Goal: Transaction & Acquisition: Purchase product/service

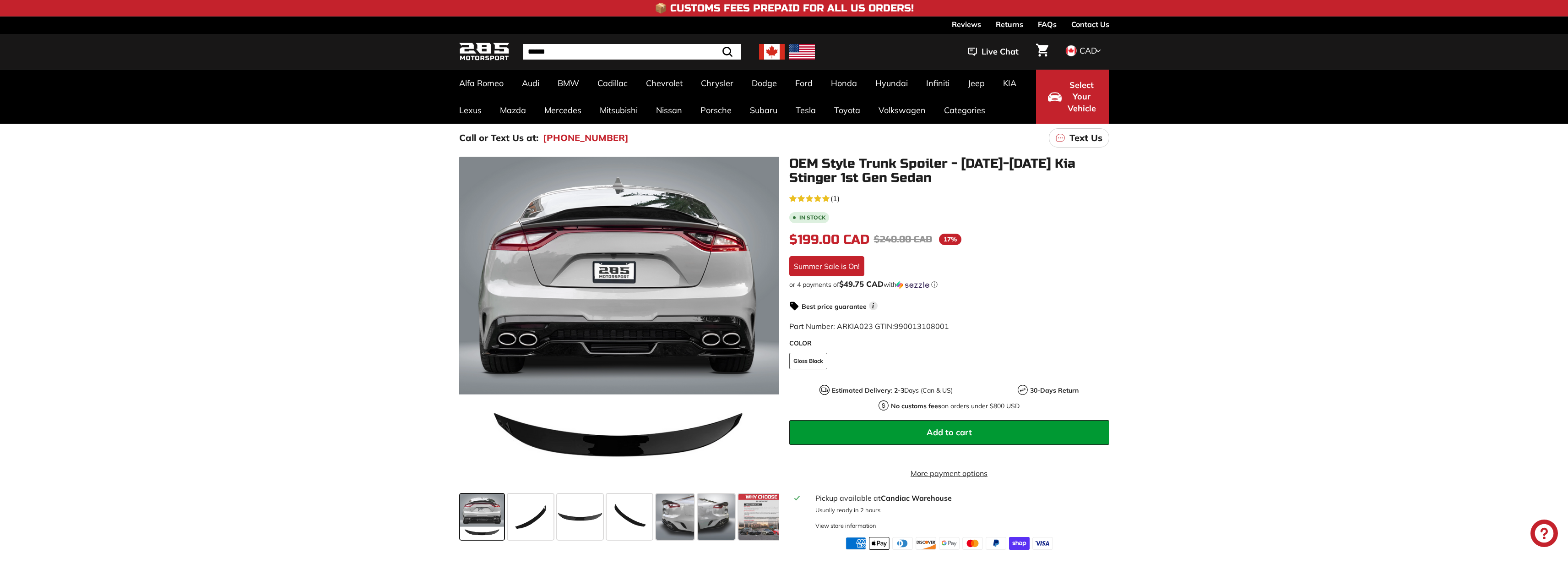
click at [489, 51] on img at bounding box center [484, 52] width 50 height 21
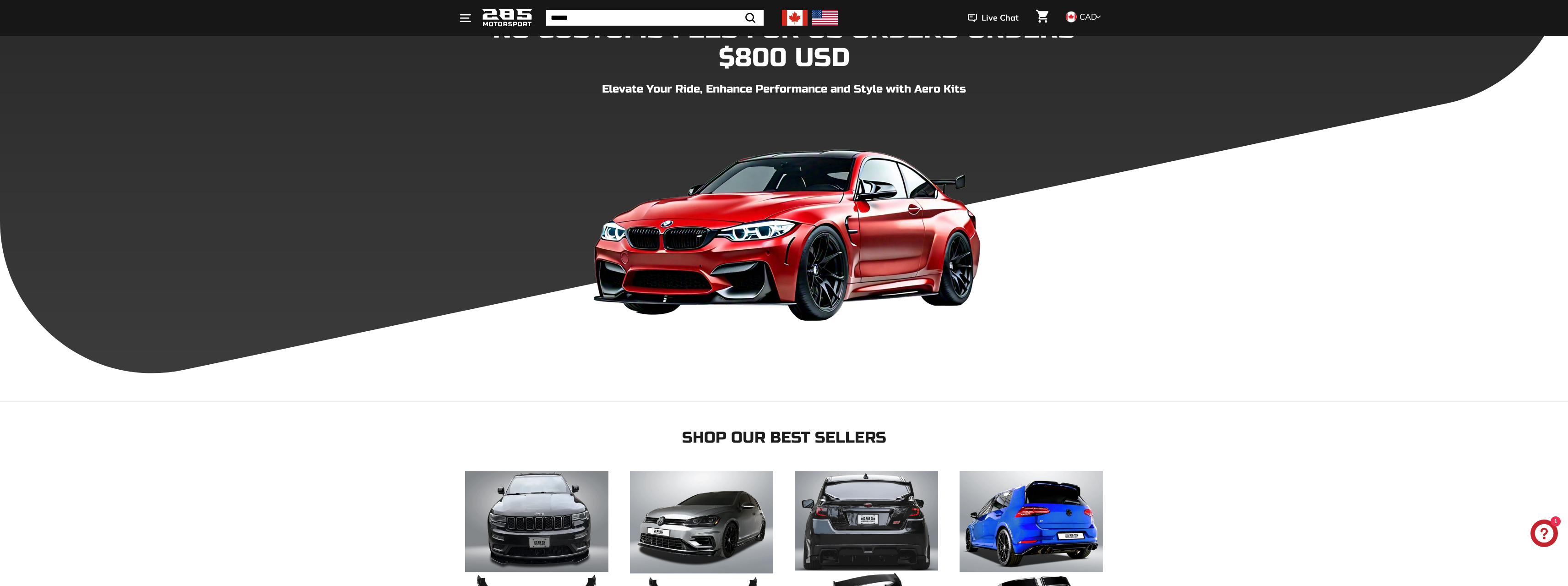
scroll to position [2464, 0]
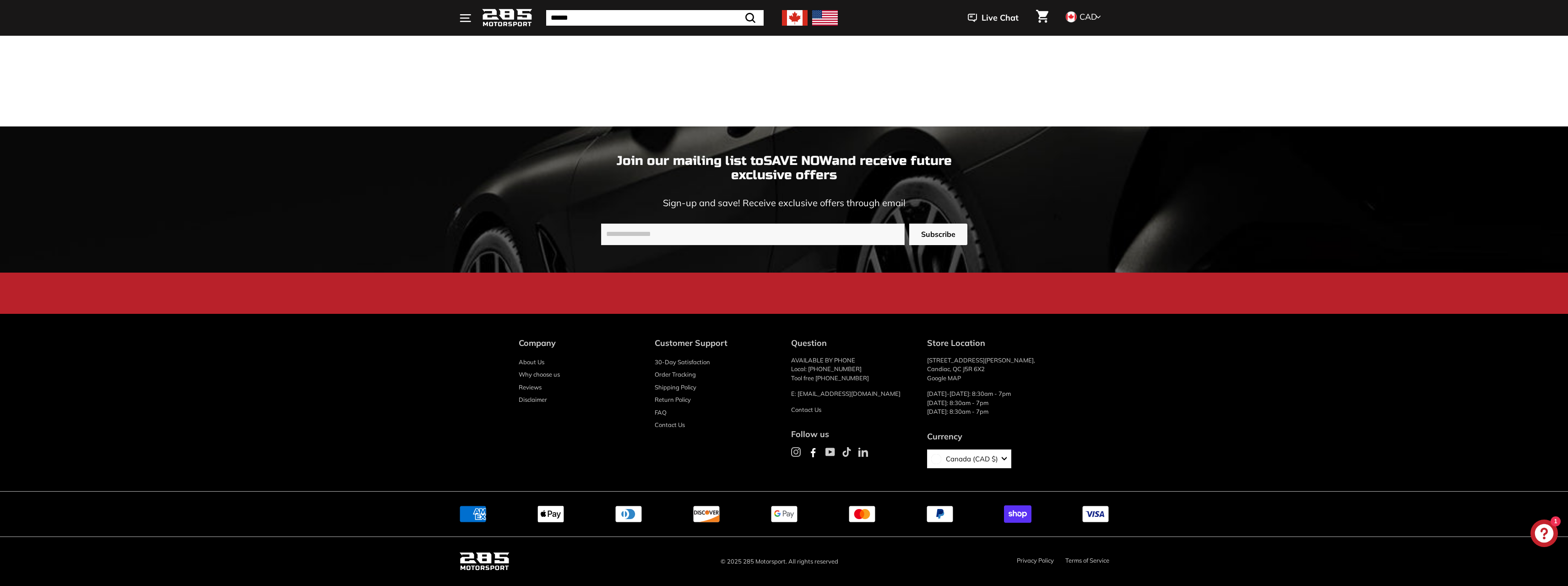
drag, startPoint x: 510, startPoint y: 313, endPoint x: 549, endPoint y: 499, distance: 190.0
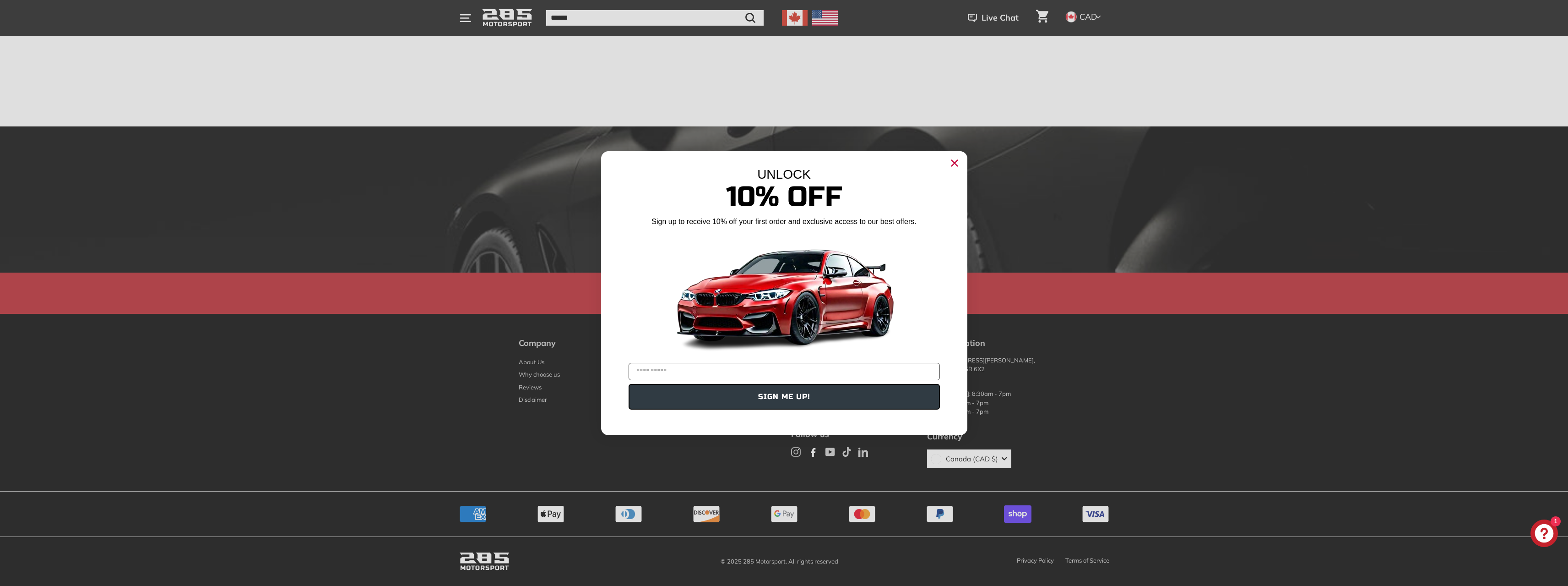
click at [948, 161] on circle "Close dialog" at bounding box center [954, 163] width 14 height 14
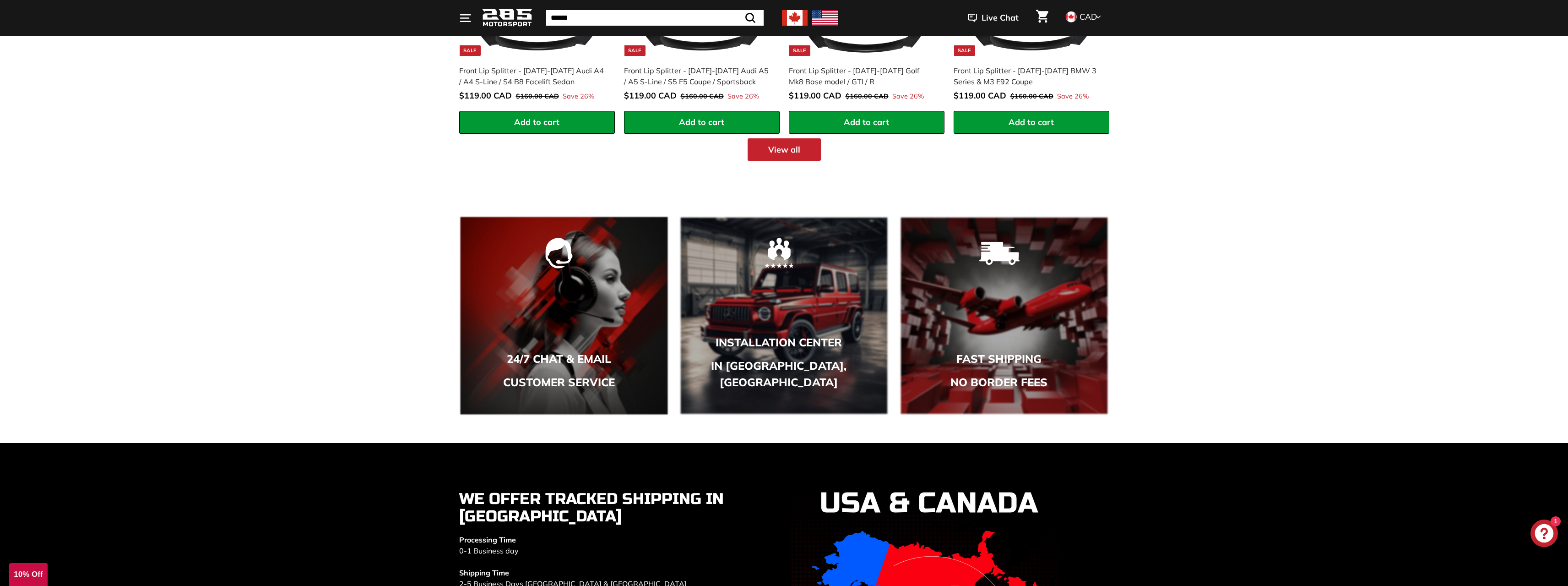
scroll to position [0, 0]
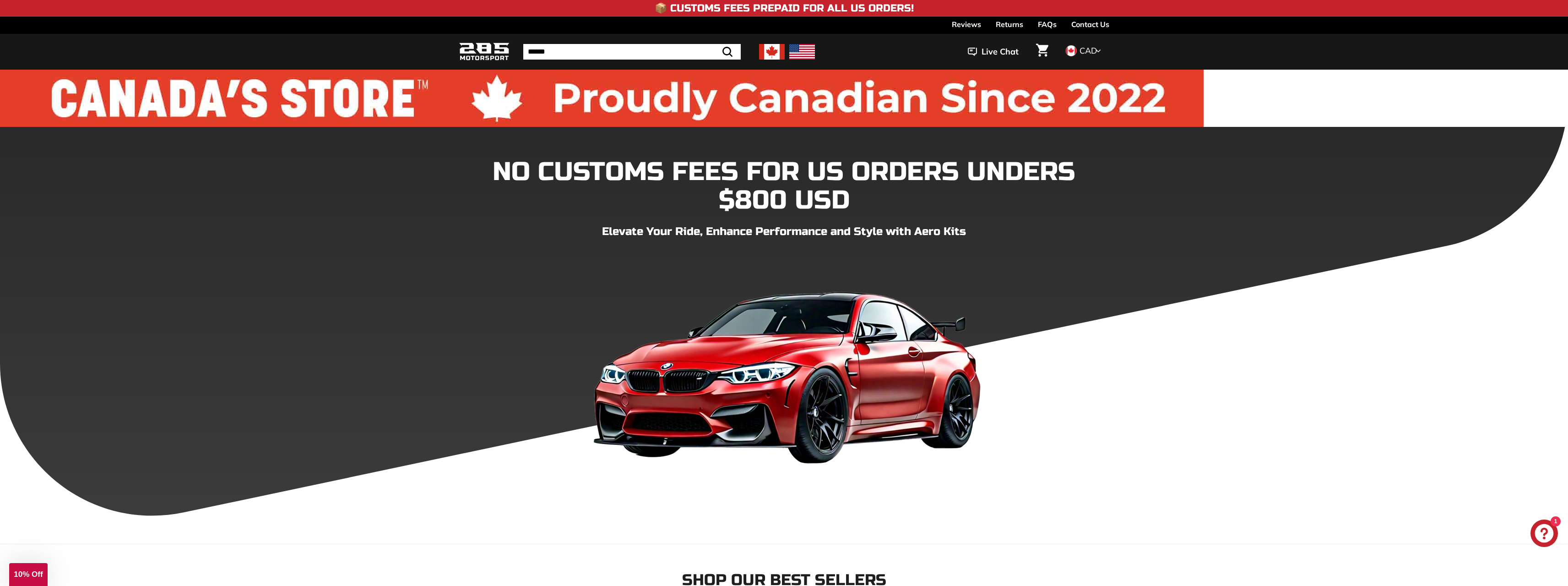
drag, startPoint x: 1122, startPoint y: 382, endPoint x: 760, endPoint y: 145, distance: 432.7
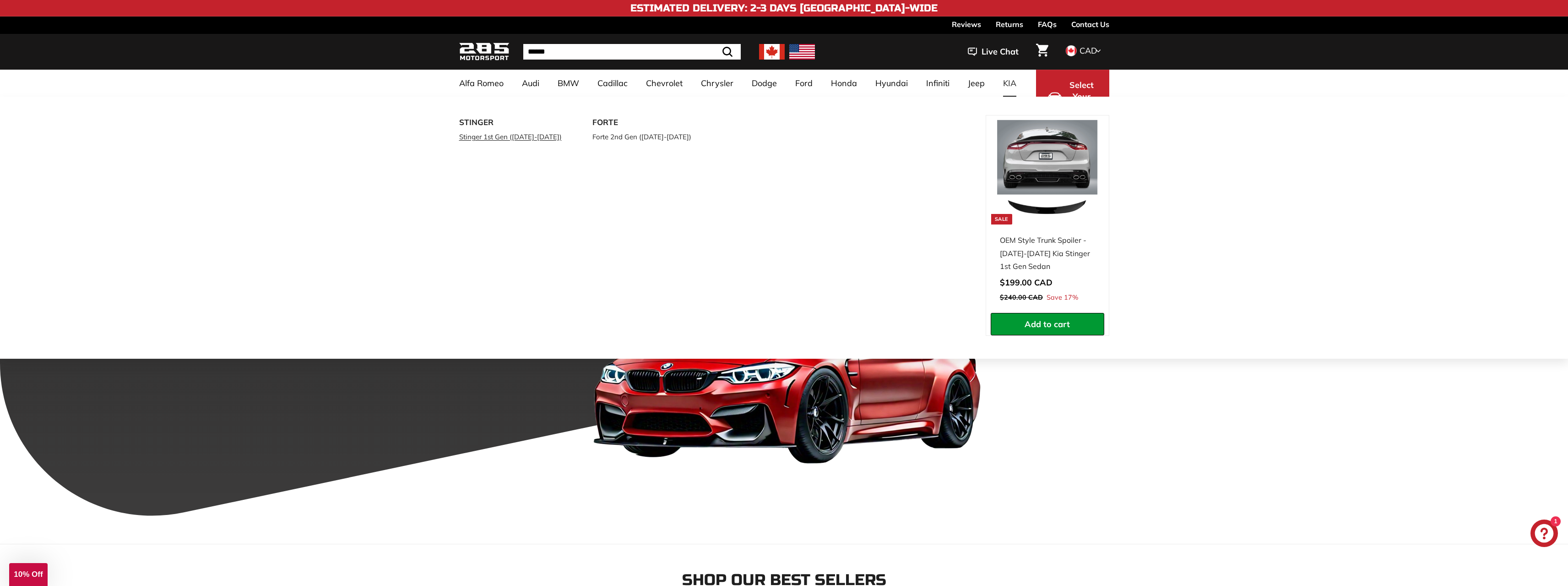
click at [500, 138] on link "Stinger 1st Gen ([DATE]-[DATE])" at bounding box center [513, 137] width 108 height 13
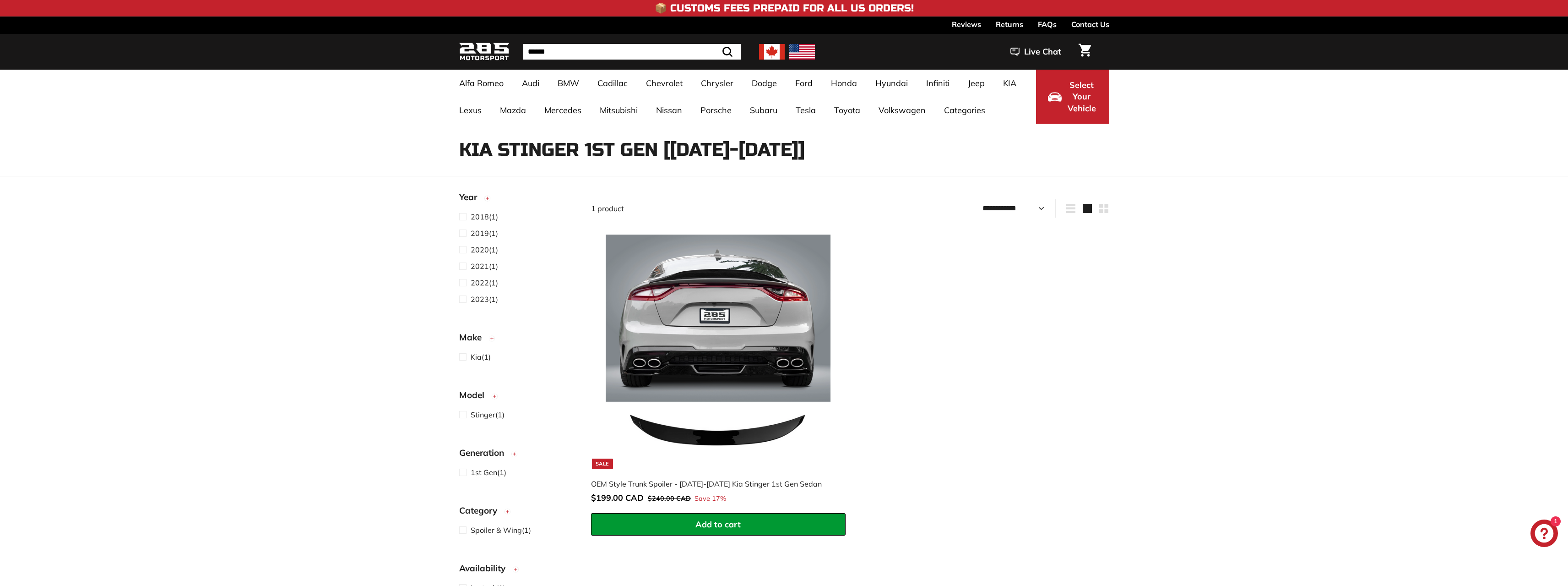
select select "**********"
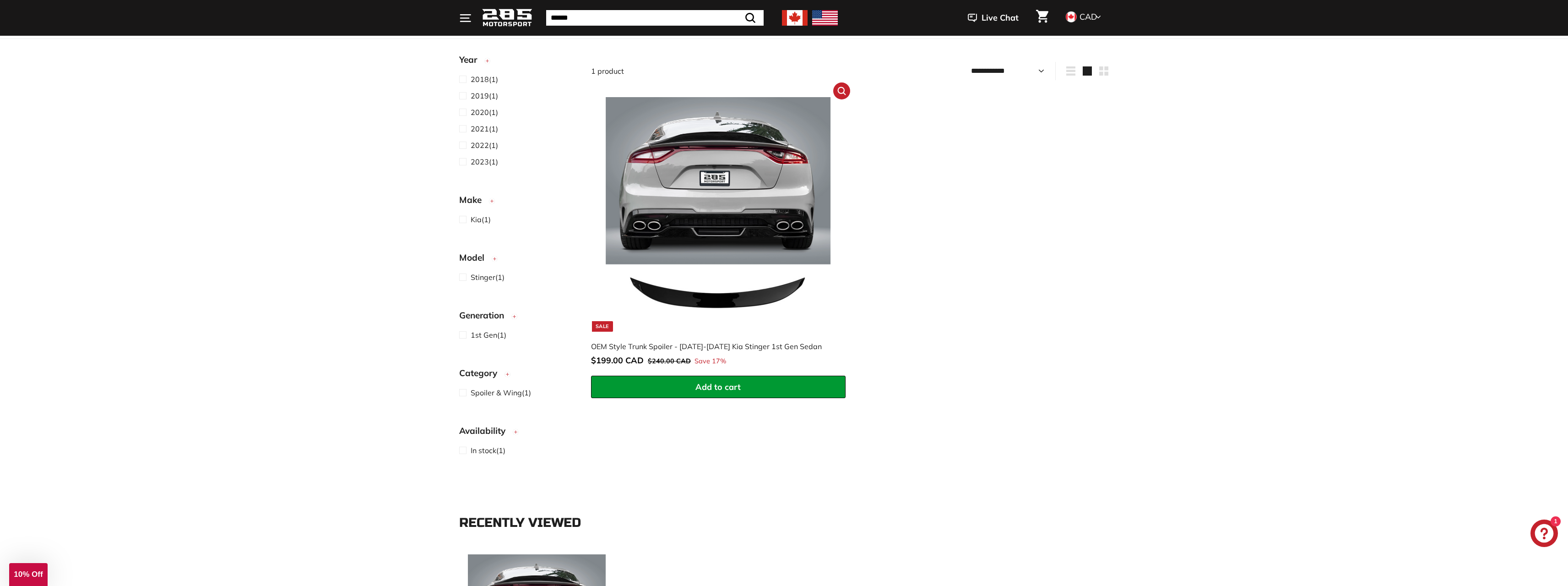
click at [676, 202] on img at bounding box center [718, 214] width 234 height 234
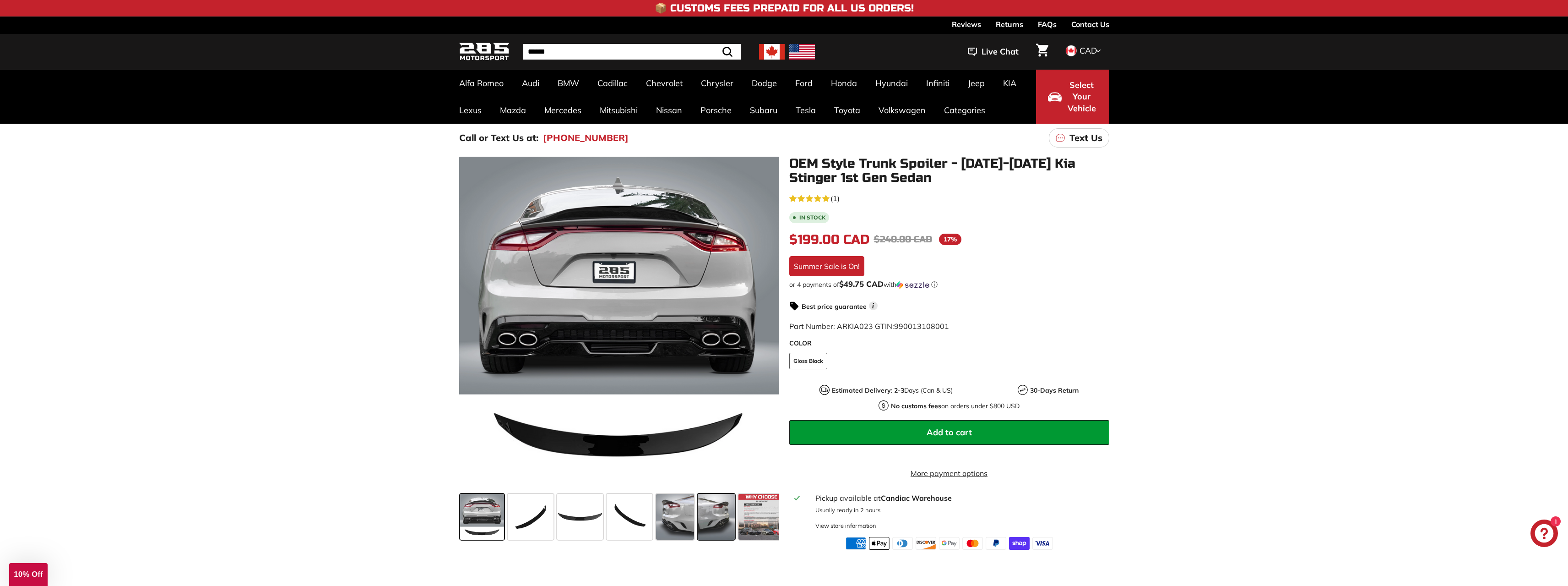
click at [724, 502] on span at bounding box center [717, 516] width 38 height 46
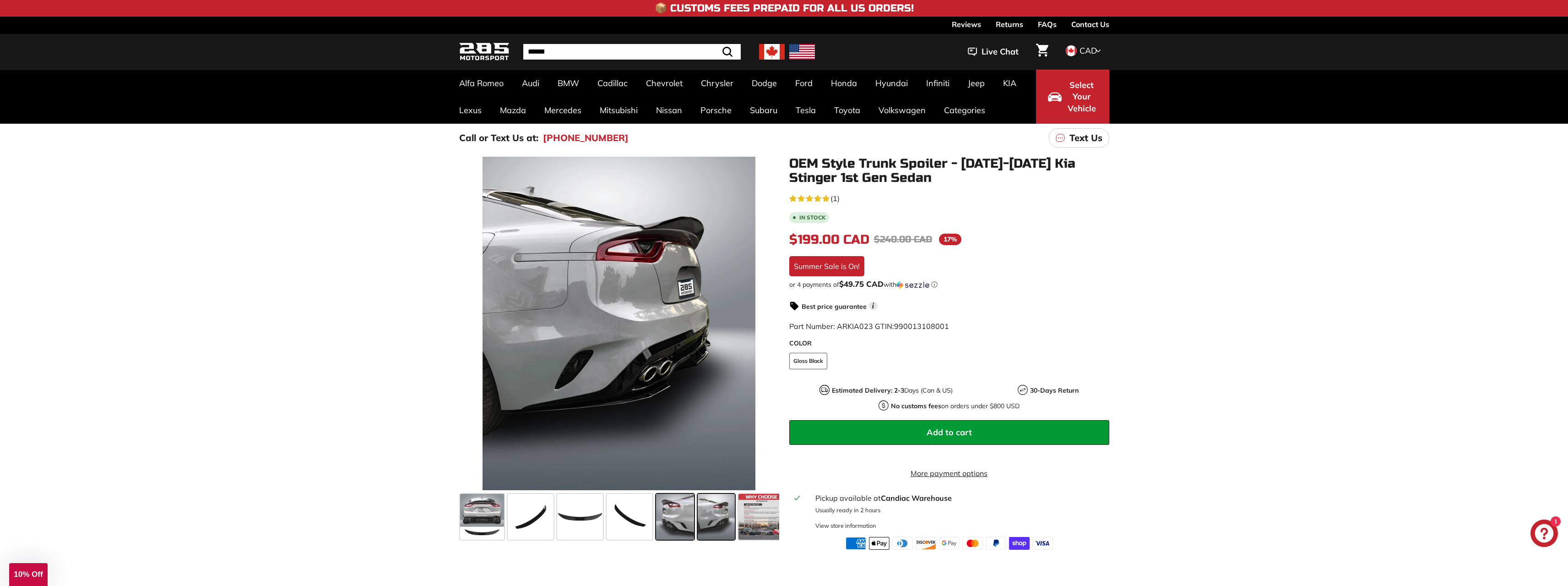
click at [685, 508] on span at bounding box center [675, 516] width 38 height 46
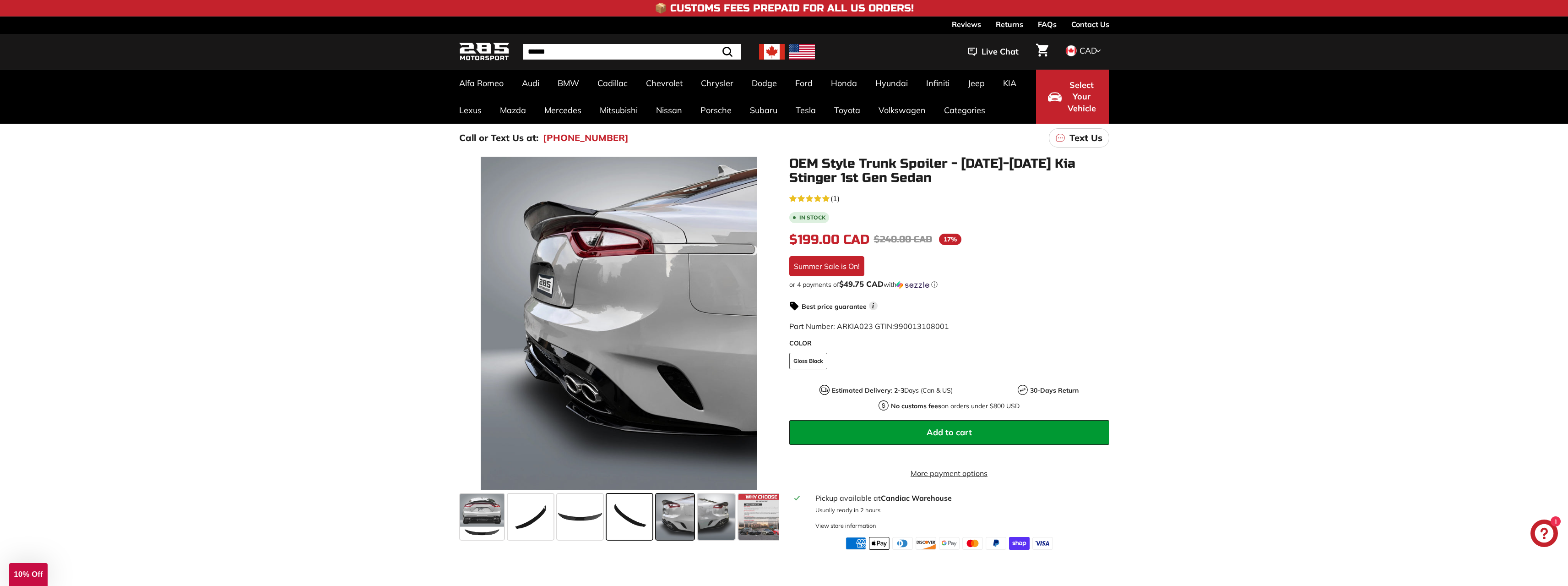
click at [626, 512] on span at bounding box center [629, 516] width 46 height 46
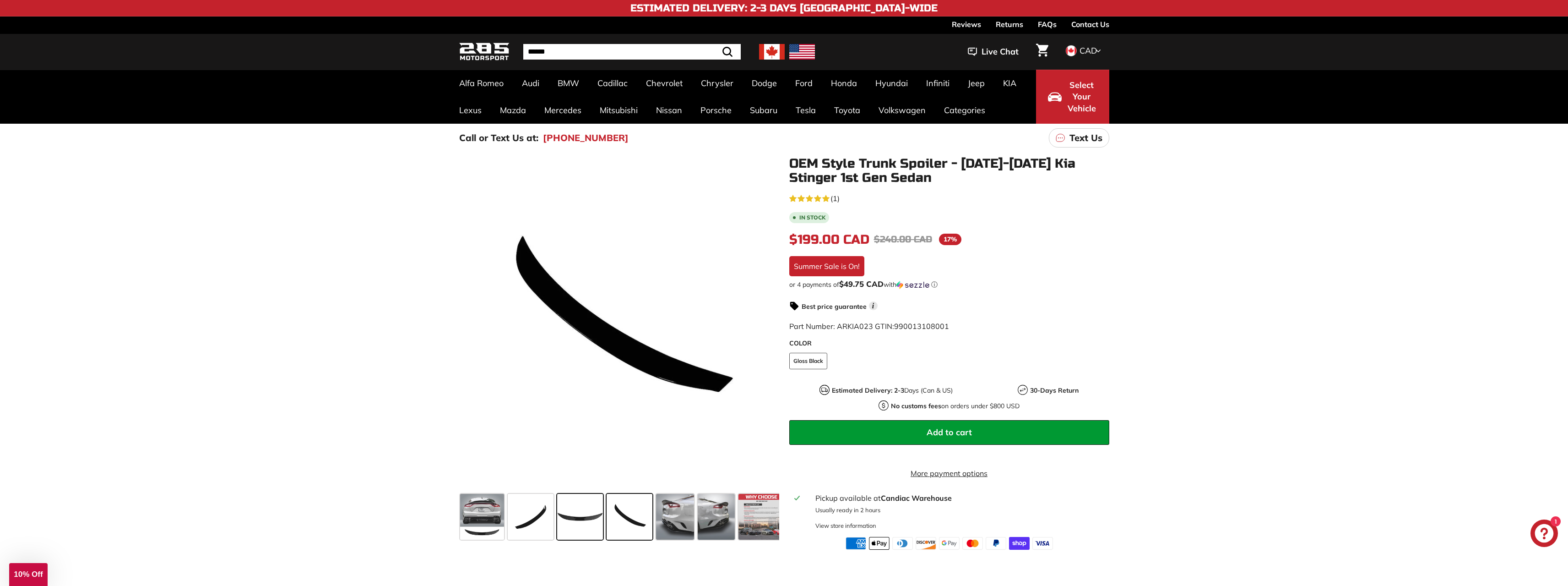
click at [569, 506] on span at bounding box center [580, 516] width 46 height 46
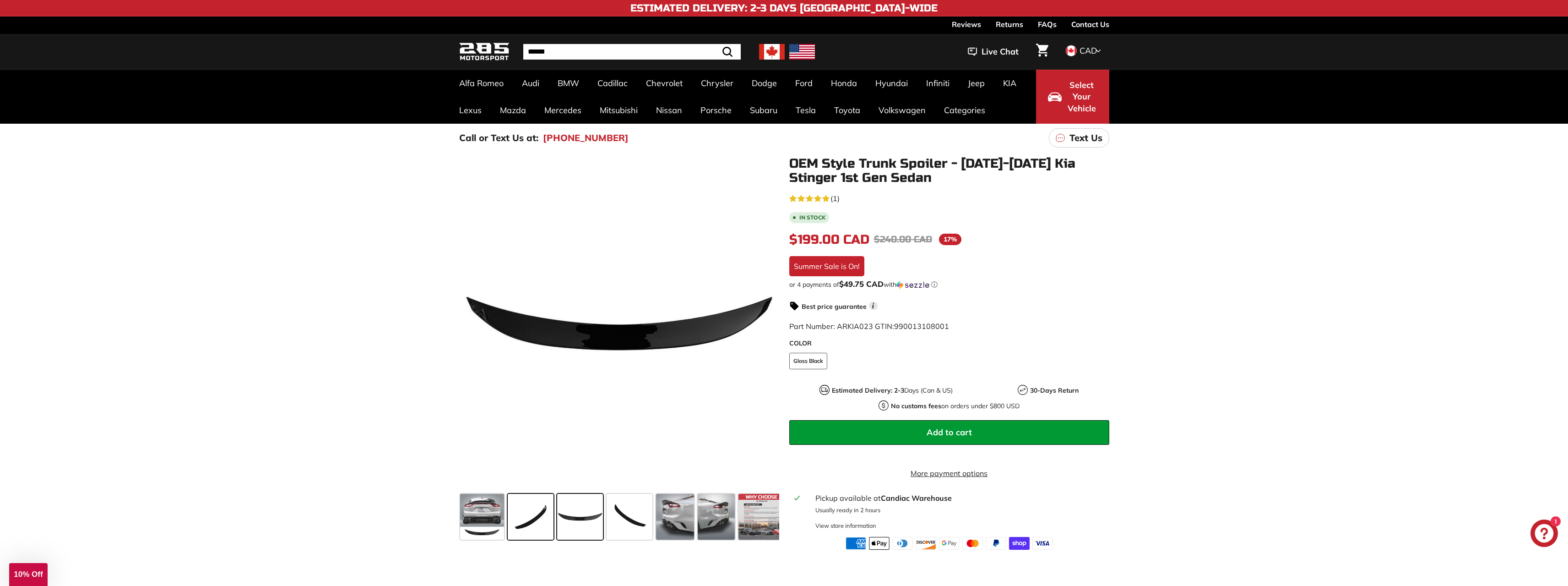
click at [527, 515] on span at bounding box center [530, 516] width 46 height 46
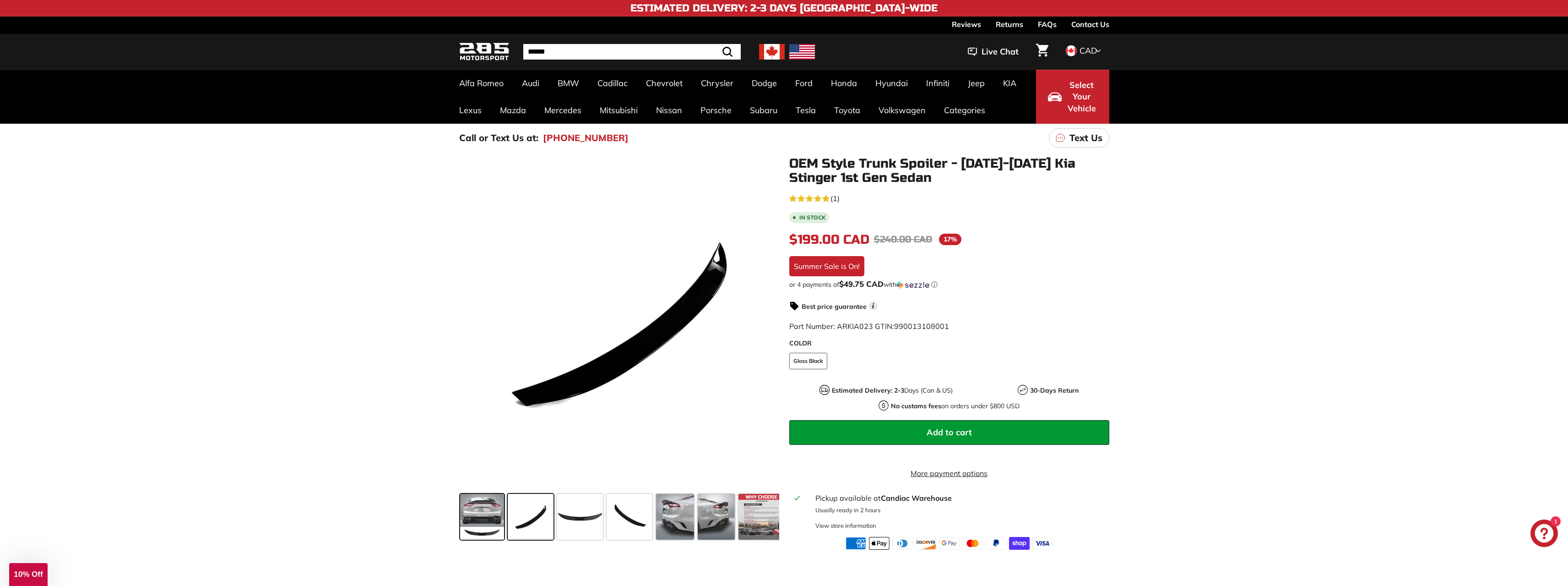
drag, startPoint x: 469, startPoint y: 516, endPoint x: 655, endPoint y: 520, distance: 186.0
click at [470, 516] on span at bounding box center [482, 516] width 44 height 46
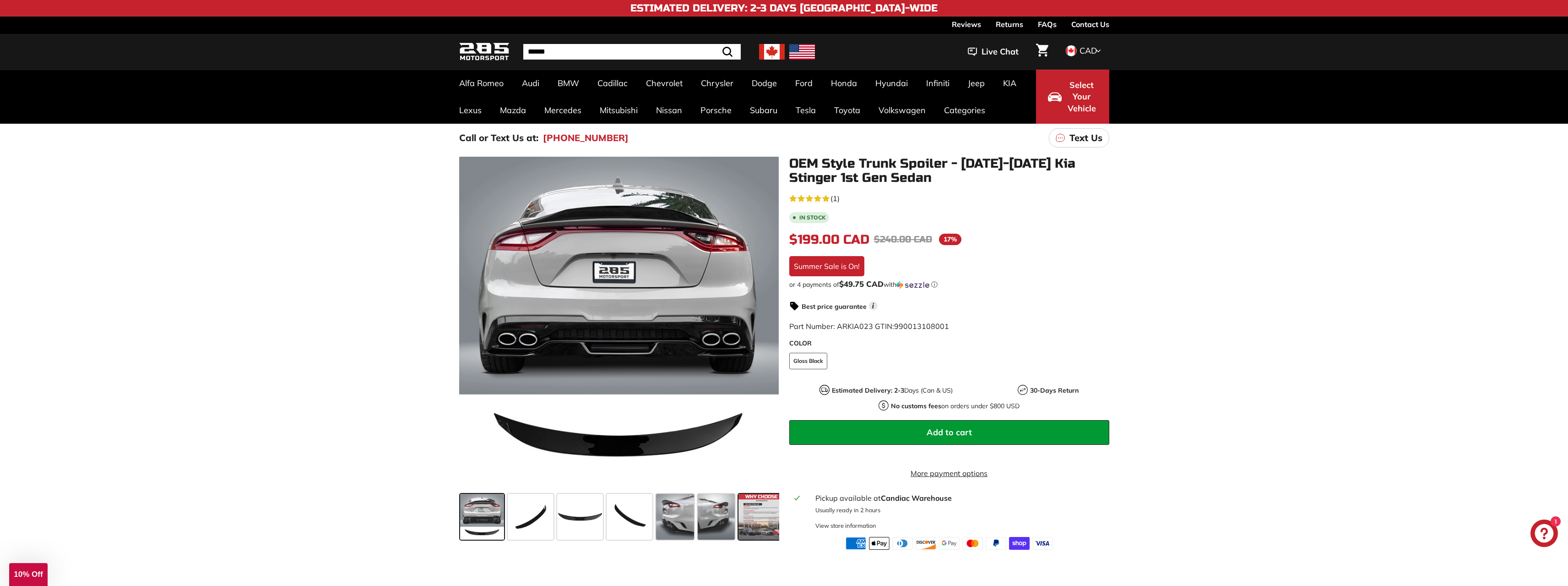
click at [756, 531] on span at bounding box center [761, 516] width 46 height 46
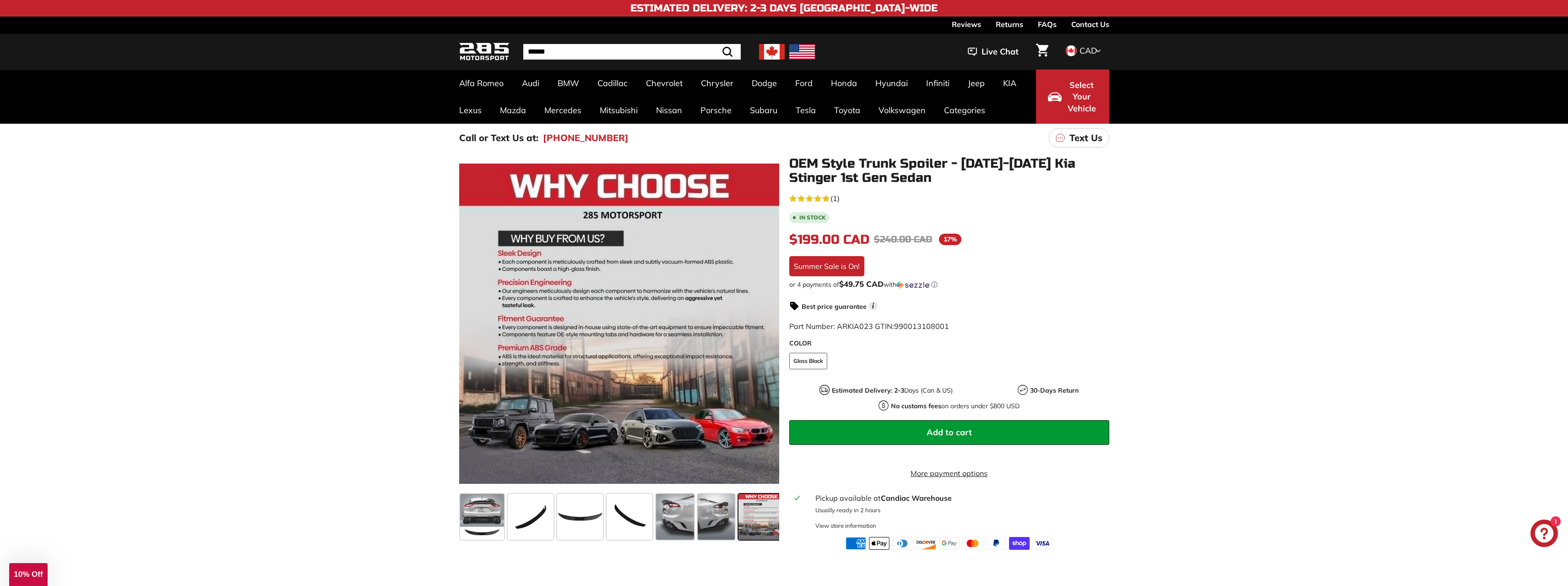
scroll to position [0, 7]
